Goal: Task Accomplishment & Management: Complete application form

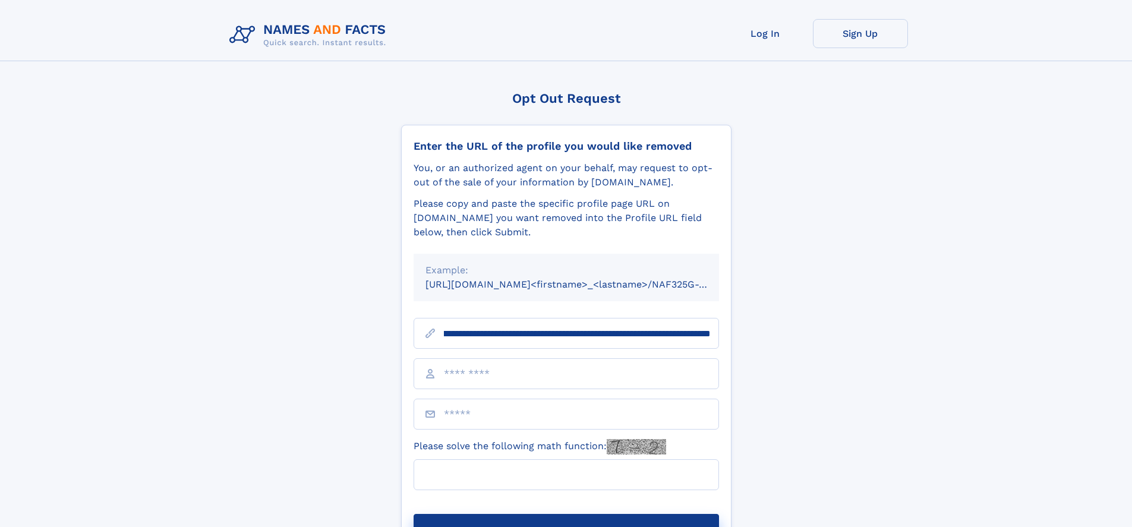
scroll to position [0, 135]
type input "**********"
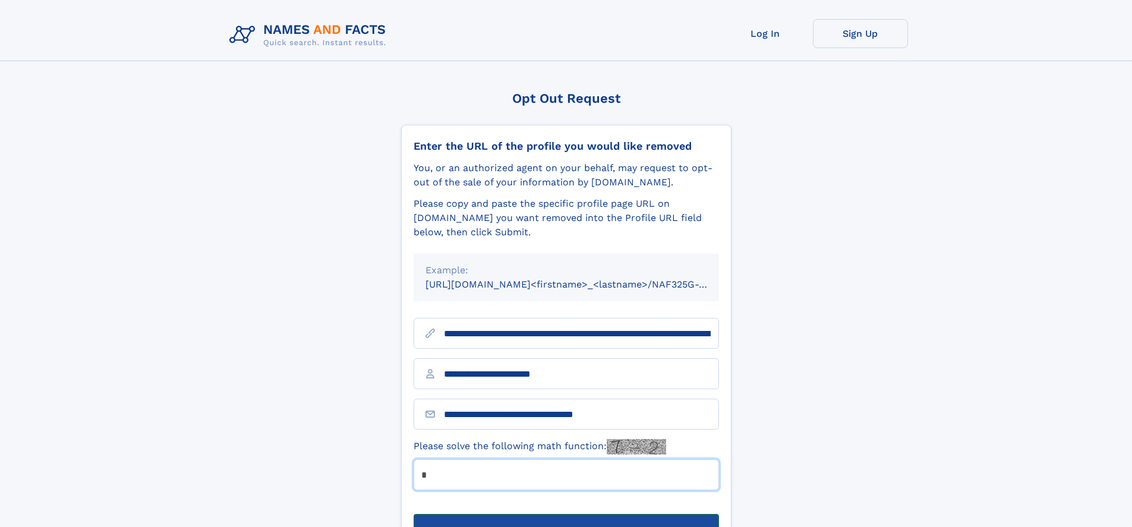
type input "*"
click at [565, 514] on button "Submit Opt Out Request" at bounding box center [565, 533] width 305 height 38
